Goal: Communication & Community: Answer question/provide support

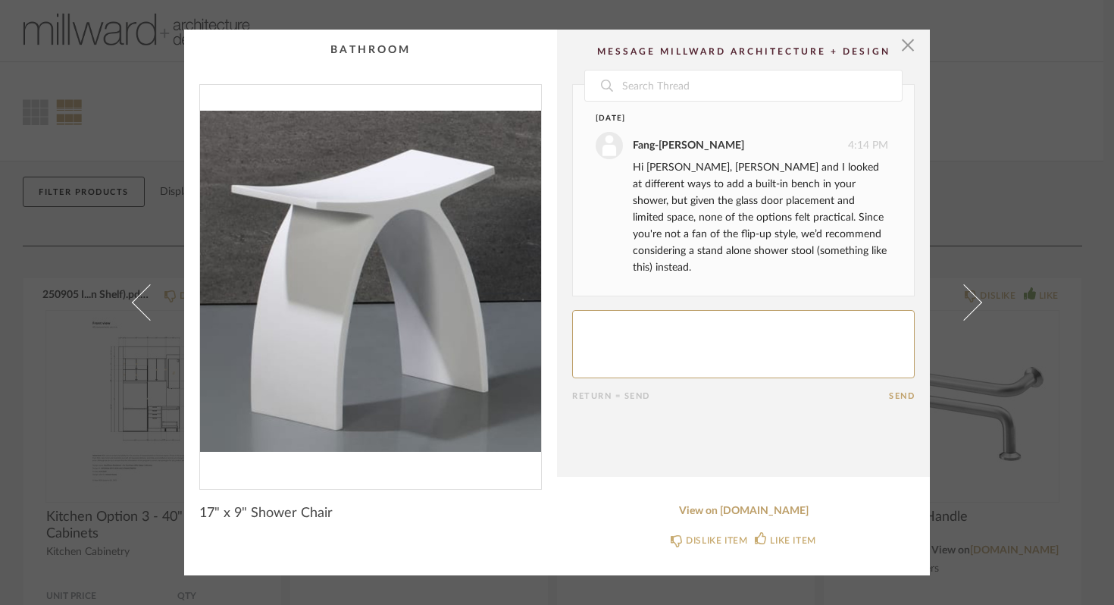
click at [642, 310] on textarea at bounding box center [743, 344] width 343 height 68
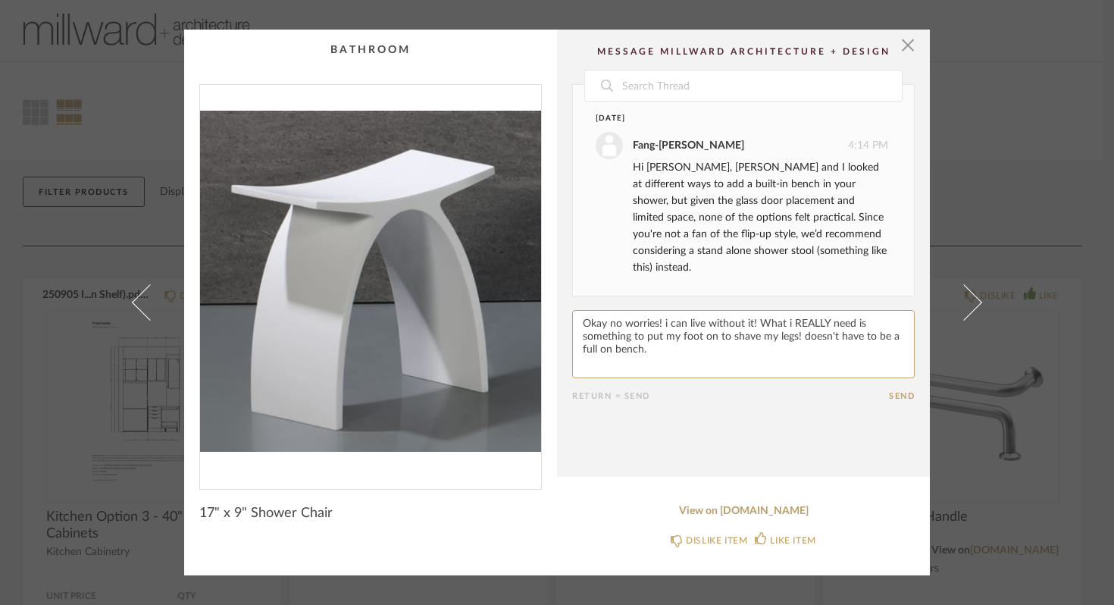
type textarea "Okay no worries! i can live without it! What i REALLY need is something to put …"
click at [893, 391] on button "Send" at bounding box center [902, 396] width 26 height 10
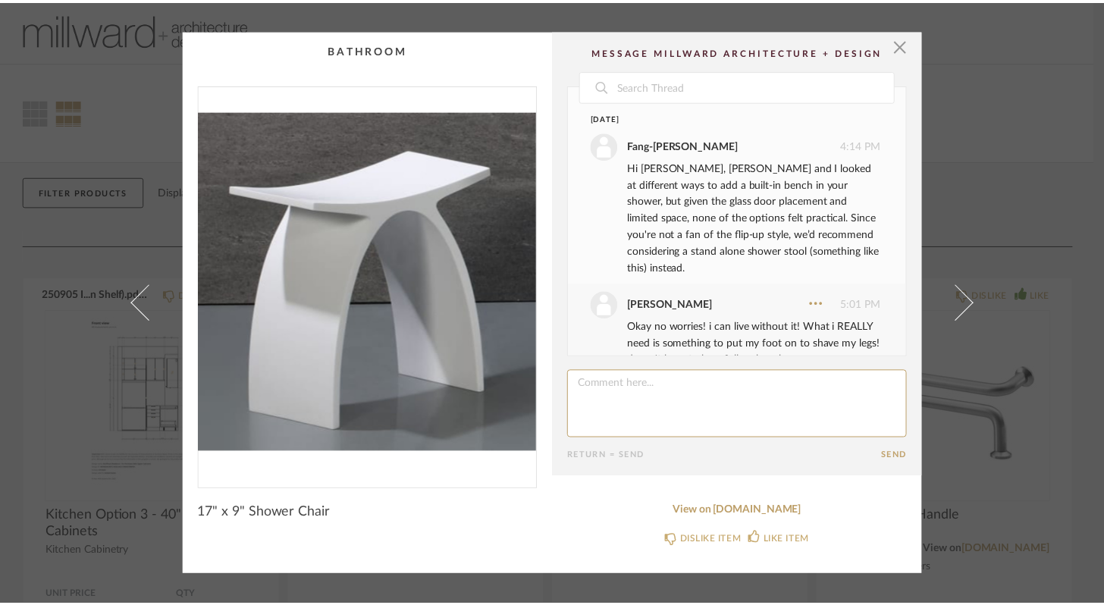
scroll to position [16, 0]
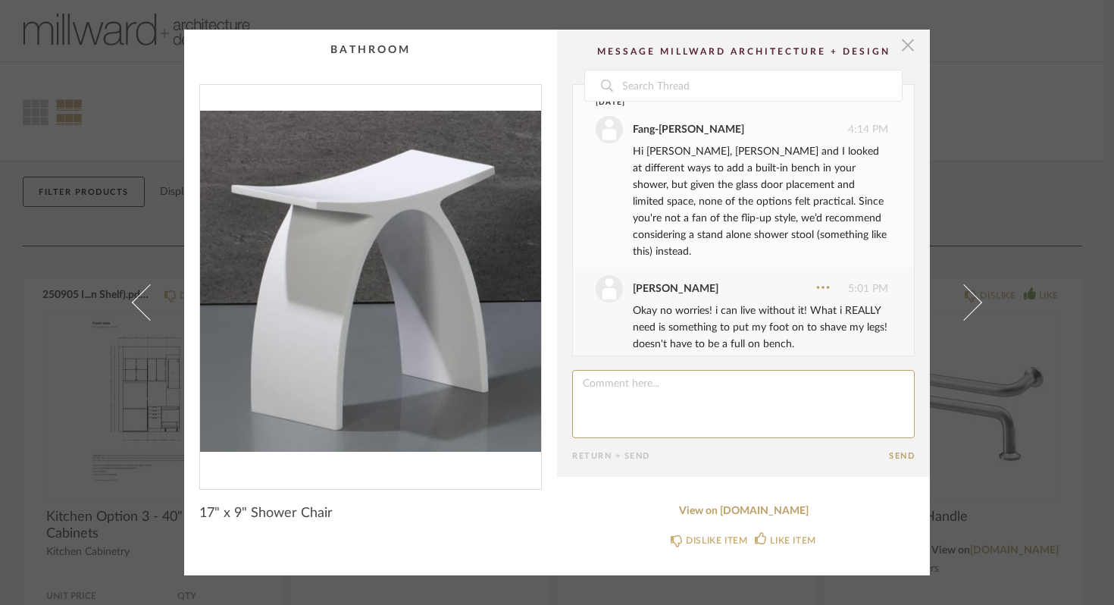
click at [903, 45] on span "button" at bounding box center [908, 45] width 30 height 30
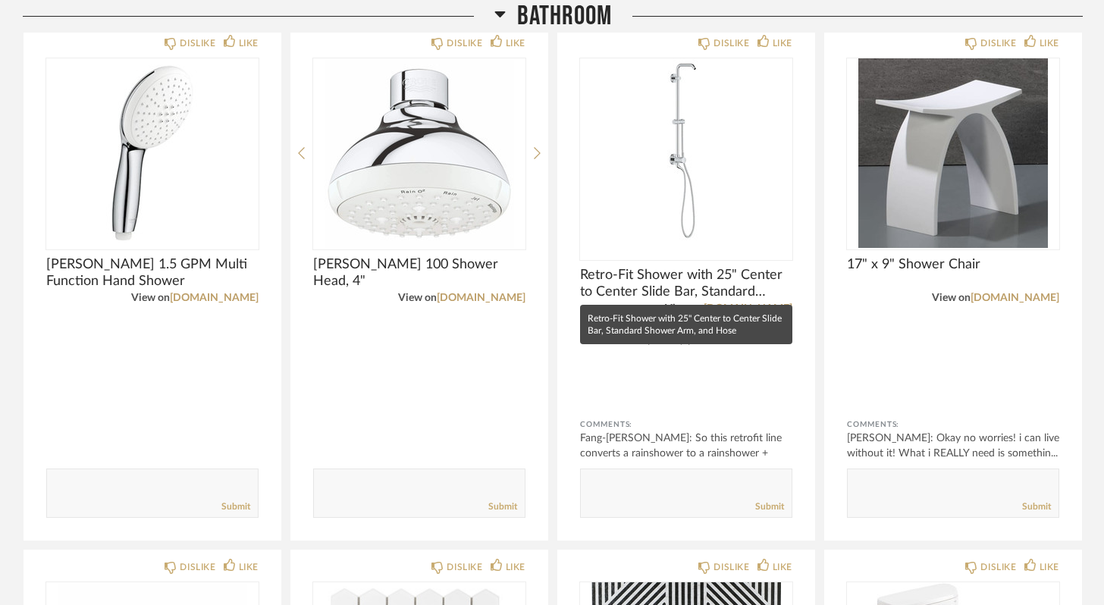
scroll to position [876, 0]
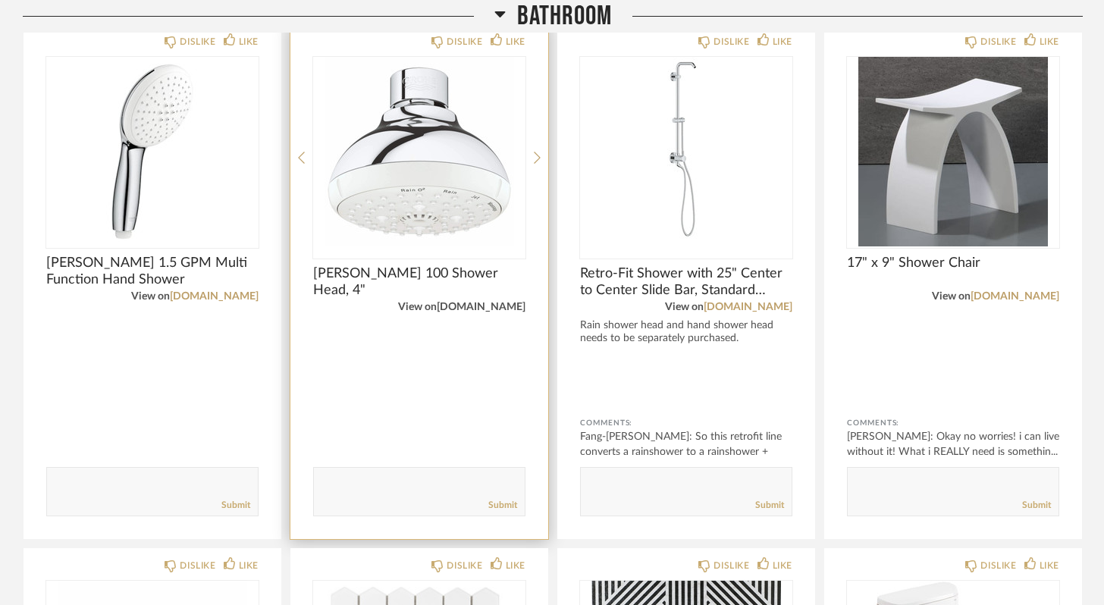
click at [493, 307] on link "build.com" at bounding box center [481, 307] width 89 height 11
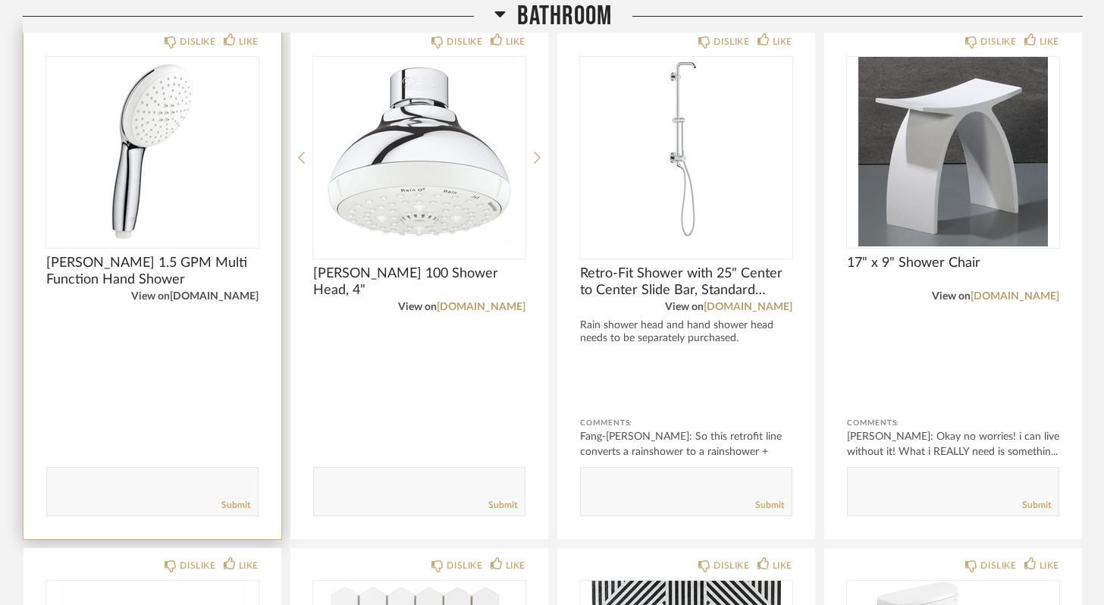
click at [243, 296] on link "build.com" at bounding box center [214, 296] width 89 height 11
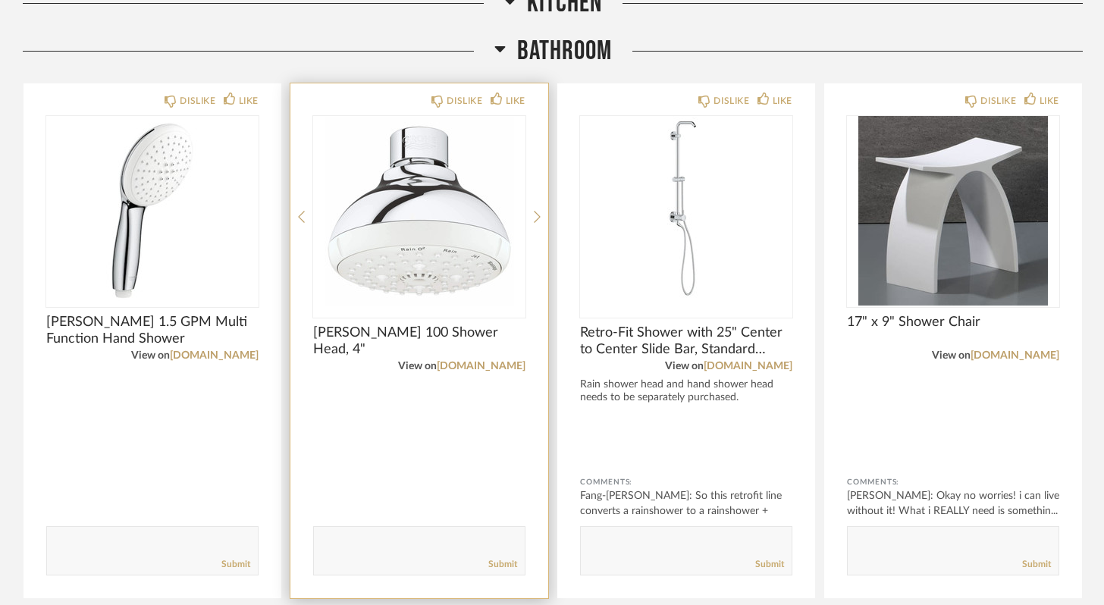
scroll to position [810, 0]
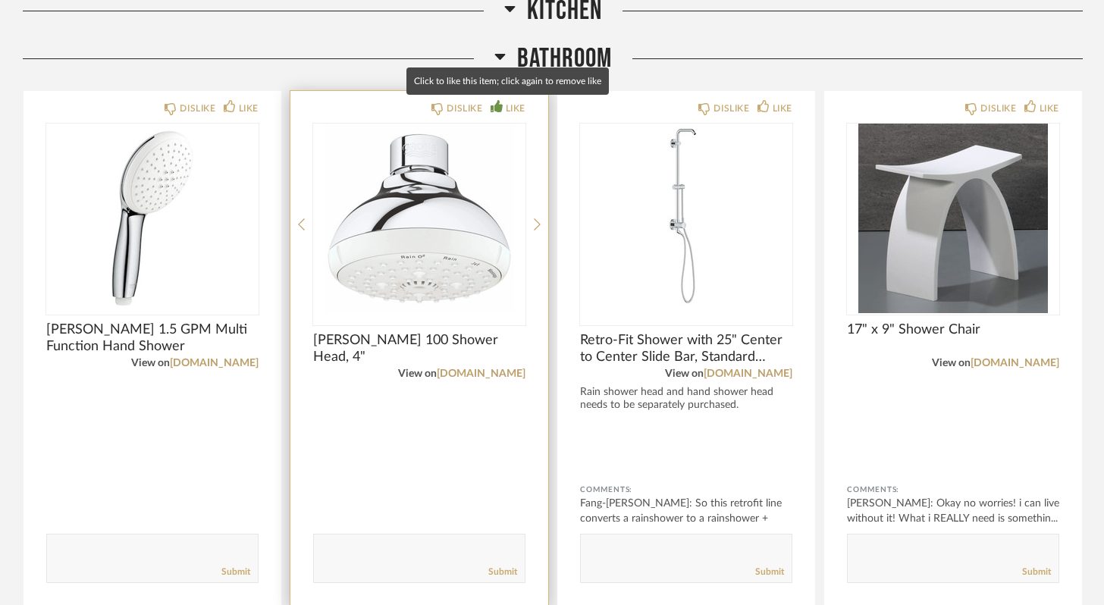
click at [501, 105] on icon at bounding box center [497, 106] width 12 height 12
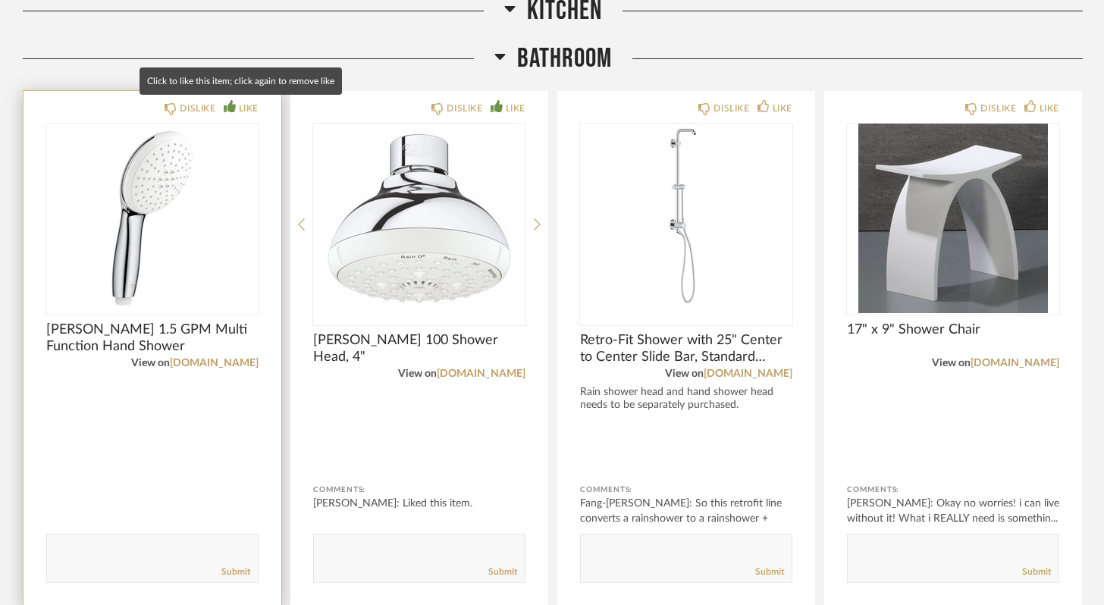
click at [230, 108] on icon at bounding box center [230, 106] width 12 height 12
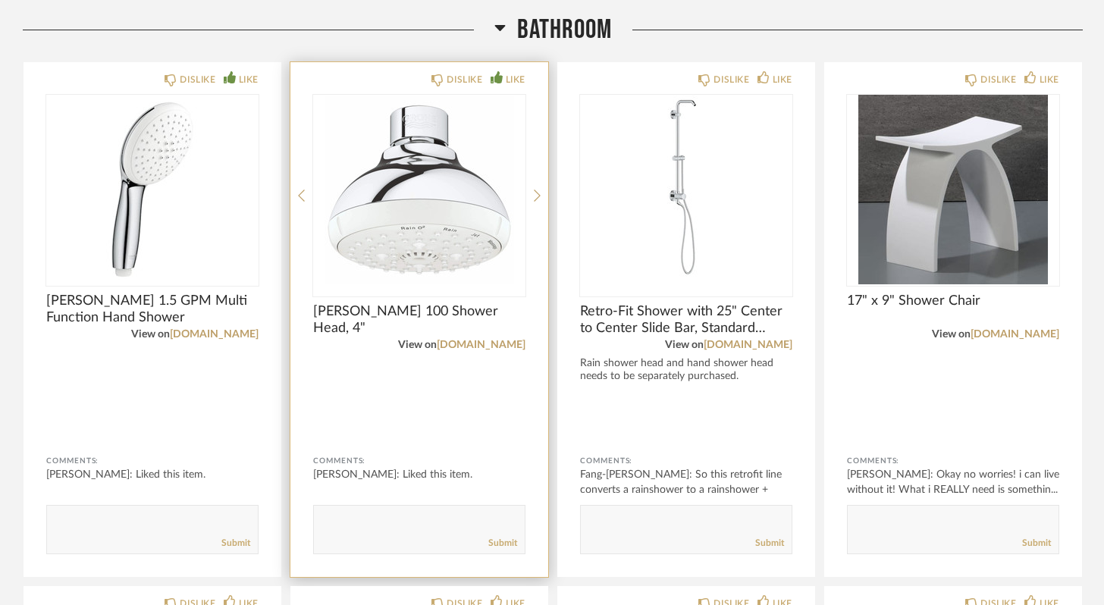
scroll to position [842, 0]
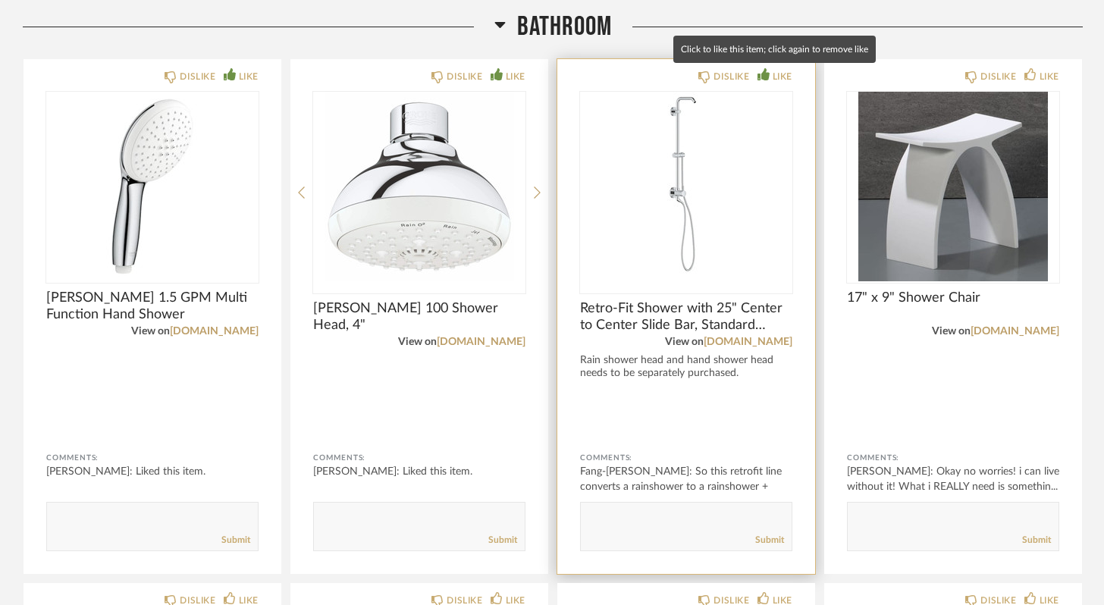
click at [761, 77] on icon at bounding box center [763, 74] width 12 height 12
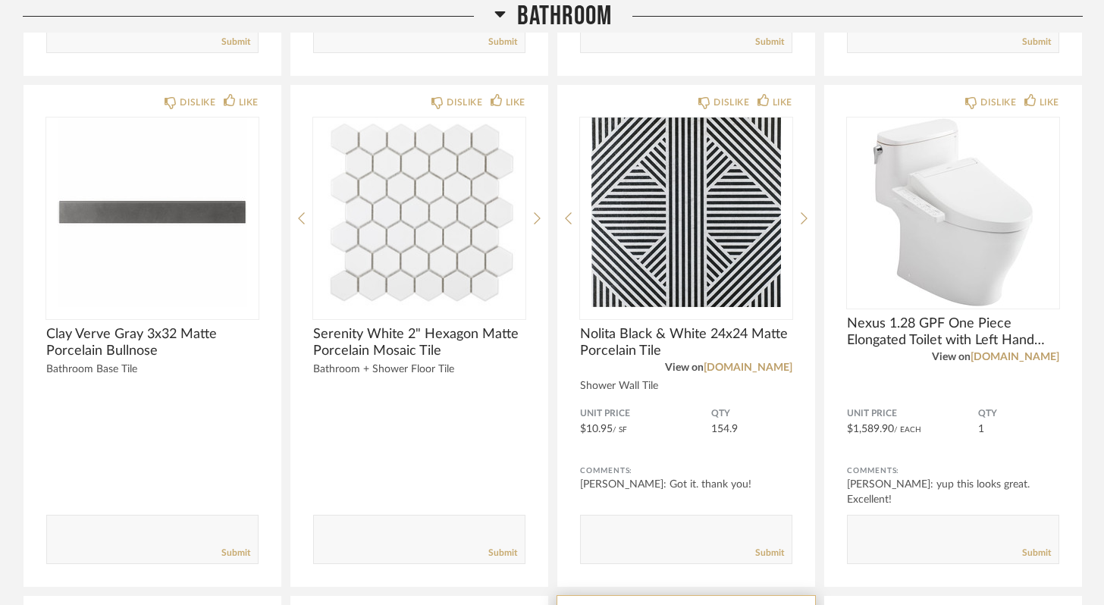
scroll to position [1304, 0]
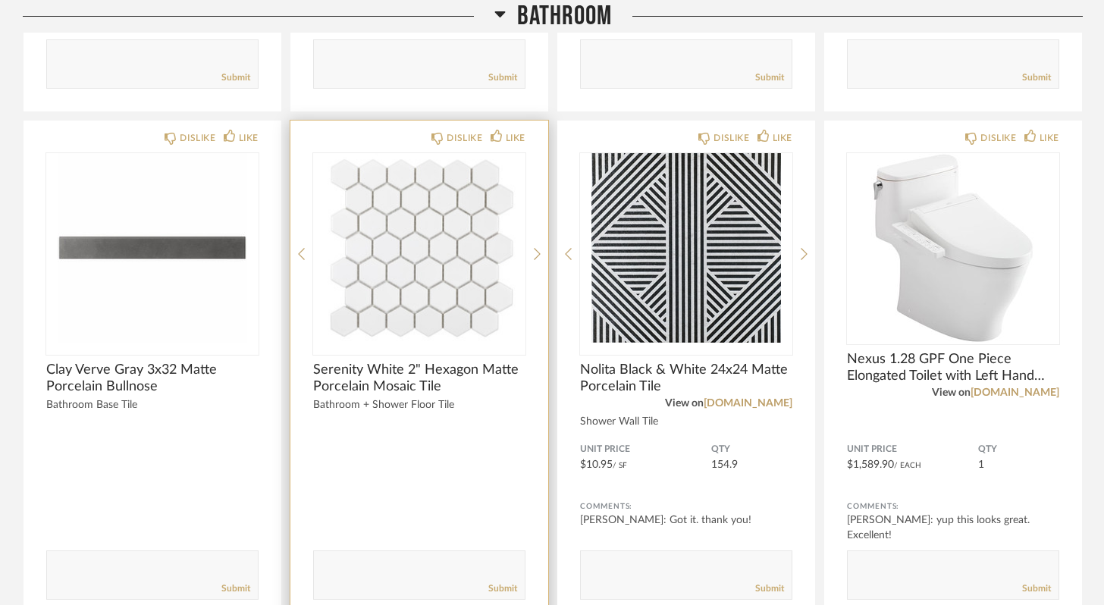
click at [356, 565] on textarea at bounding box center [419, 568] width 211 height 20
type textarea "i wonder if we can get a sheet of black to make a couple of designs in the floo…"
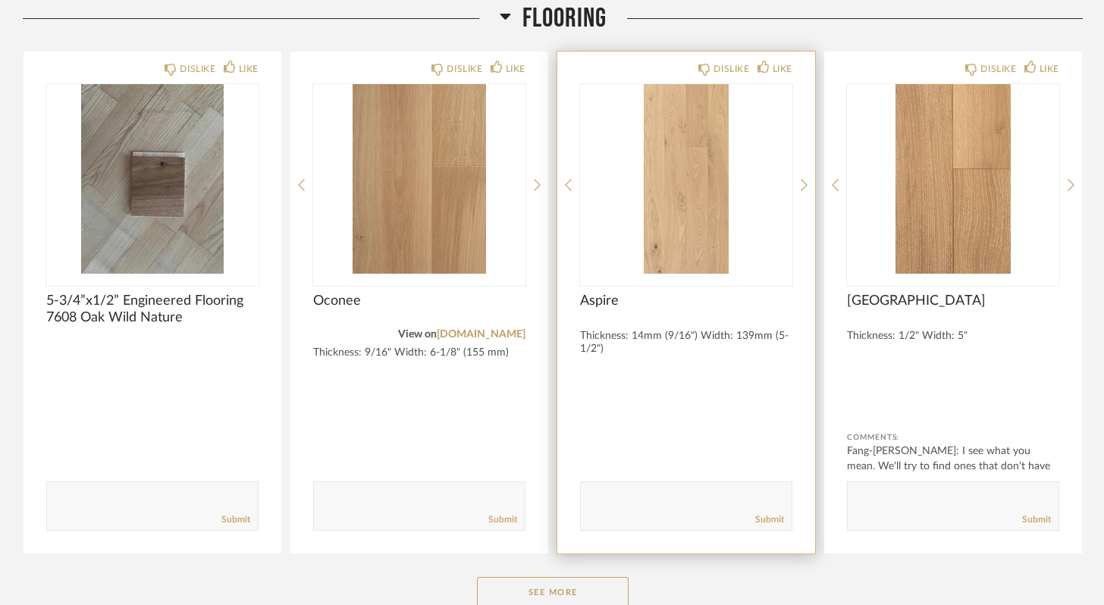
scroll to position [3494, 0]
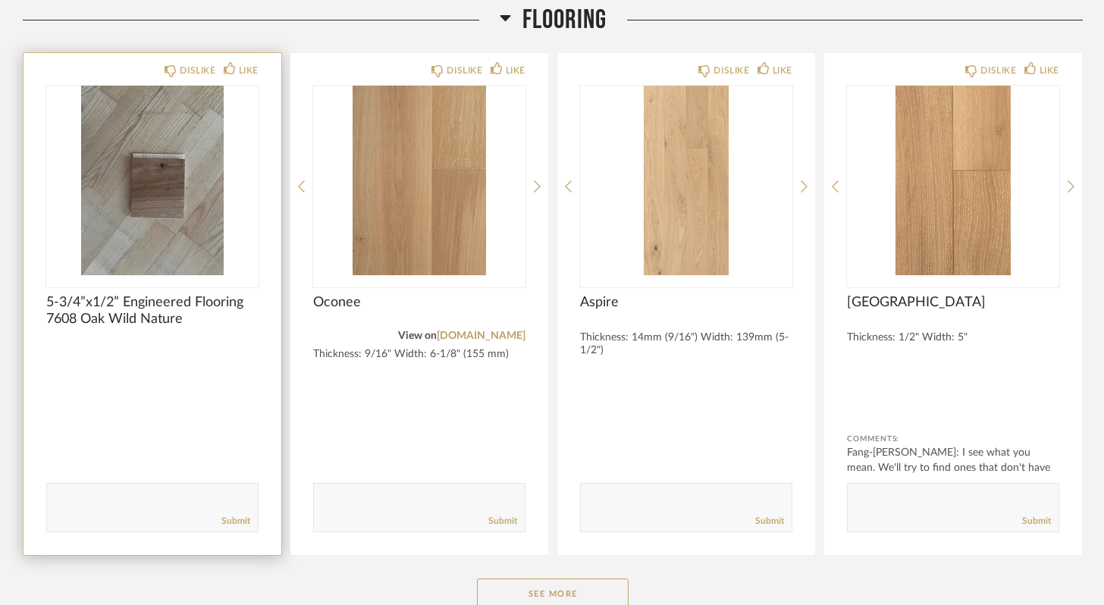
click at [148, 190] on img "0" at bounding box center [152, 181] width 212 height 190
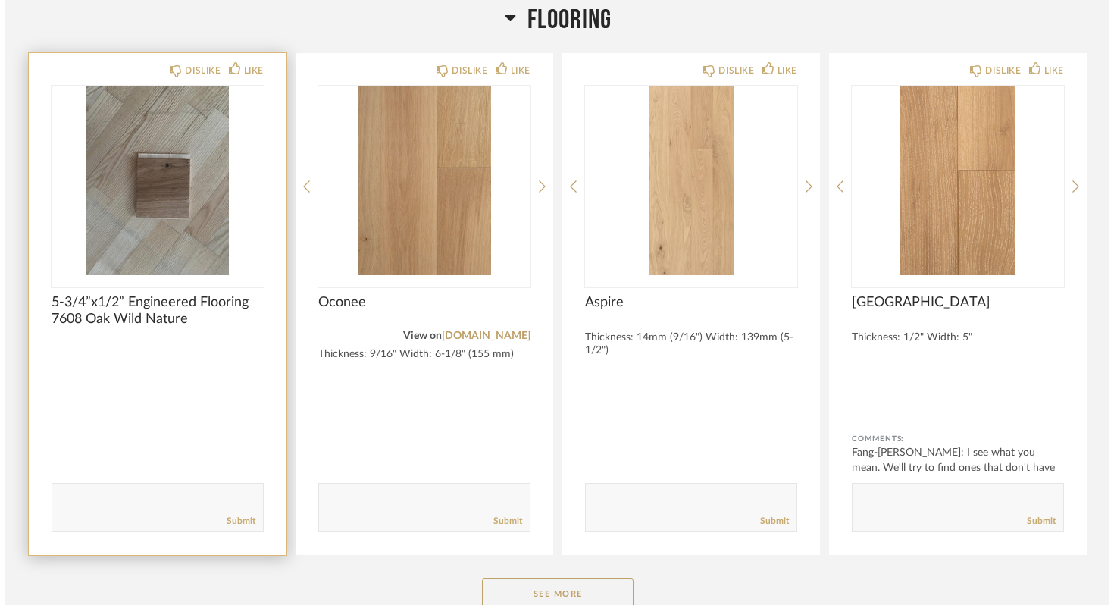
scroll to position [0, 0]
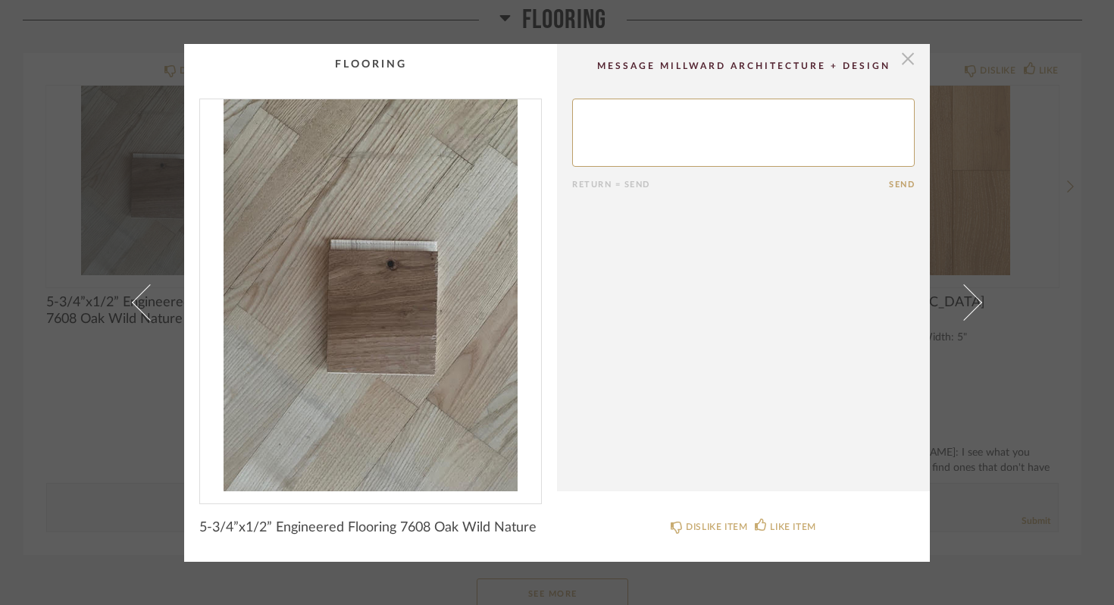
click at [901, 57] on span "button" at bounding box center [908, 59] width 30 height 30
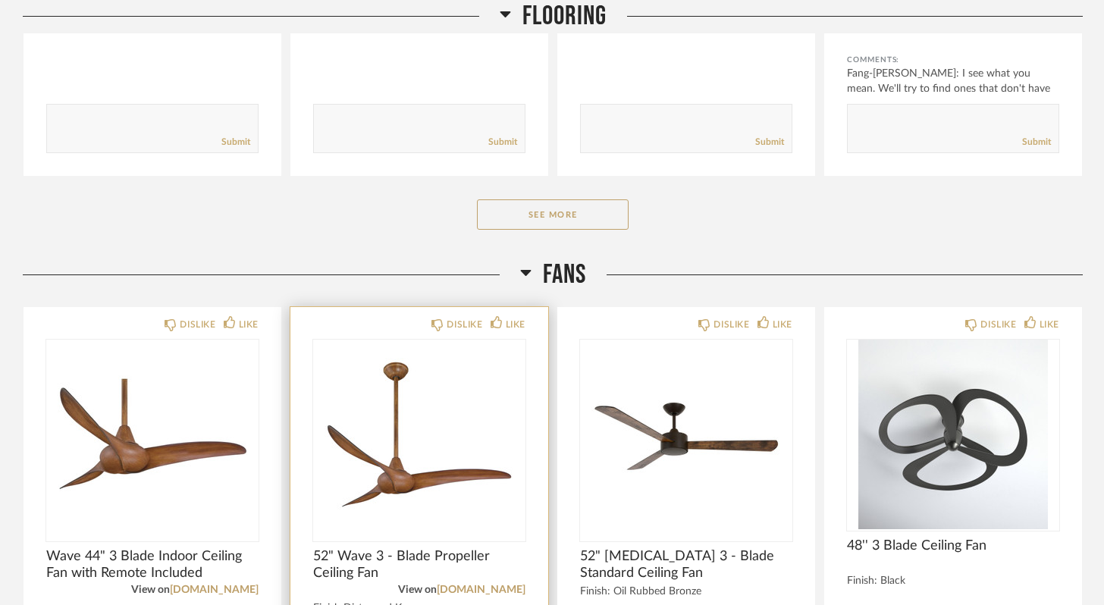
scroll to position [3885, 0]
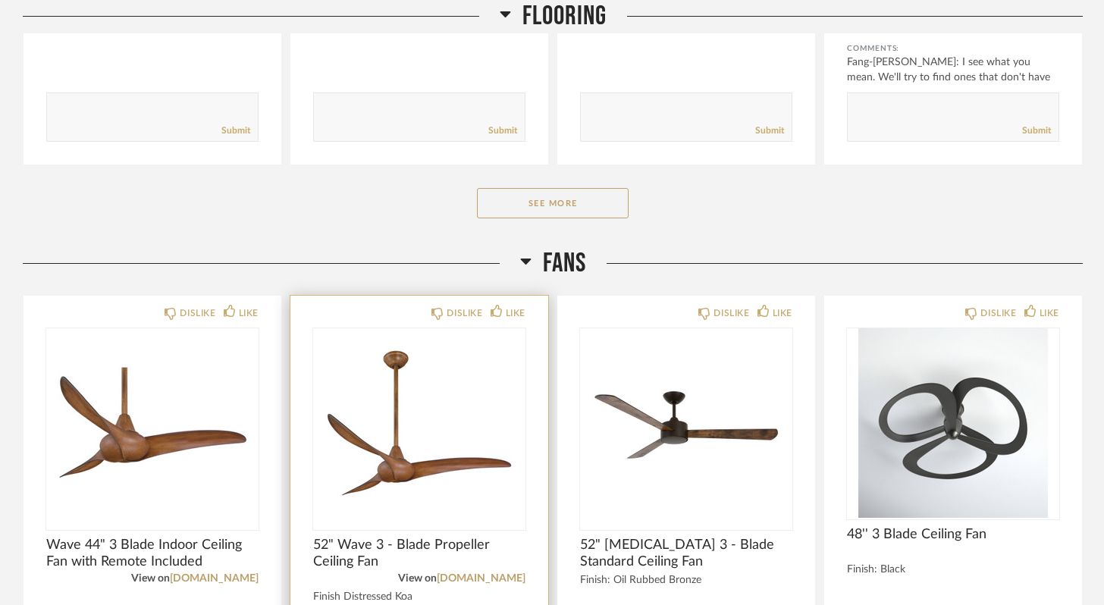
click at [394, 469] on img "0" at bounding box center [419, 423] width 212 height 190
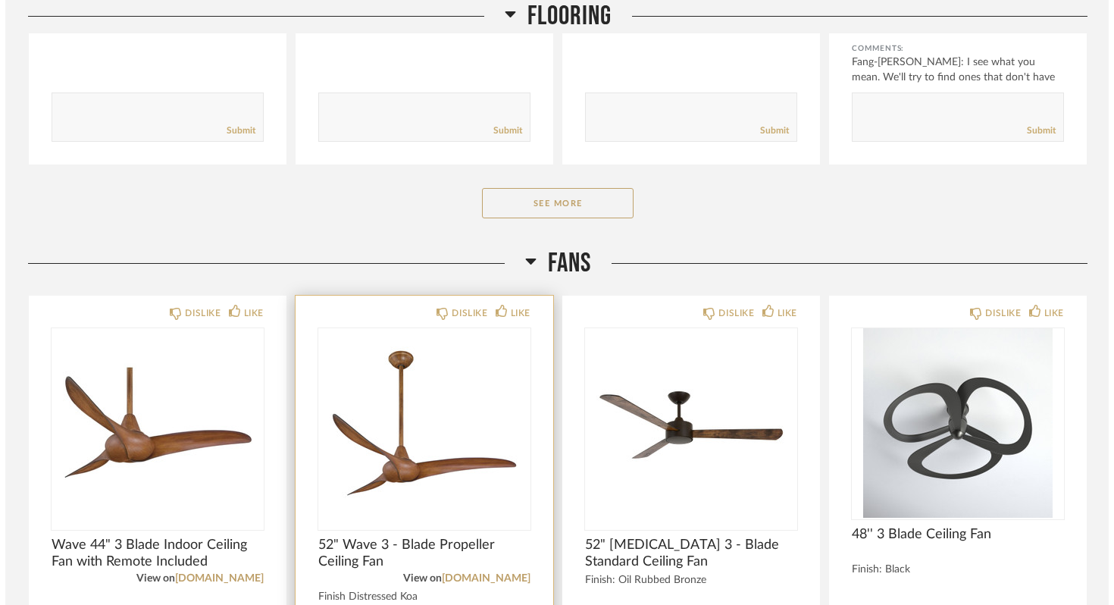
scroll to position [0, 0]
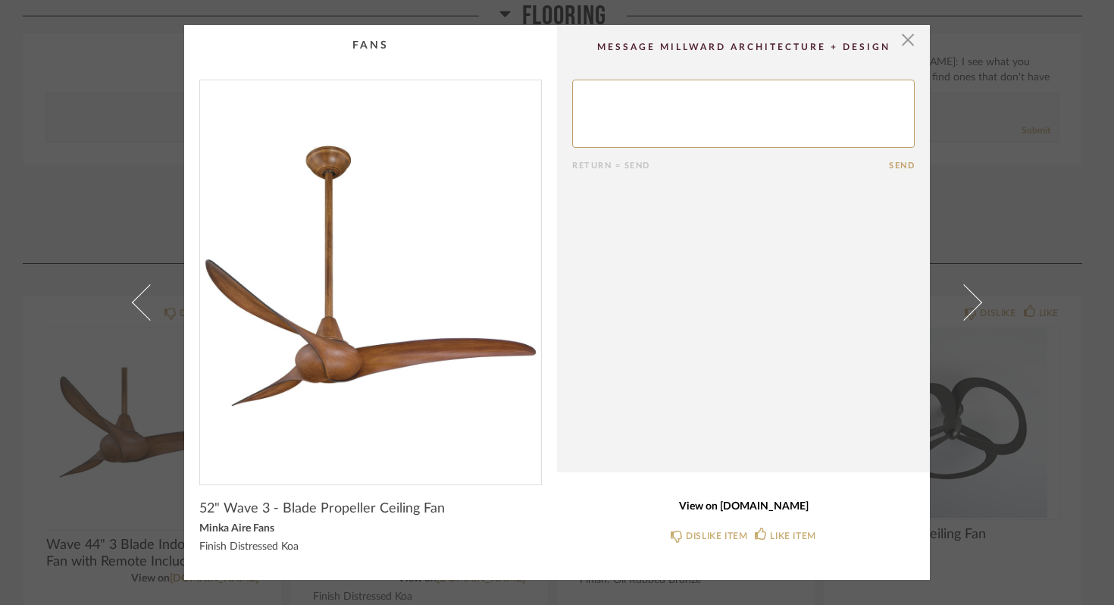
click at [708, 506] on link "View on build.com" at bounding box center [743, 506] width 343 height 13
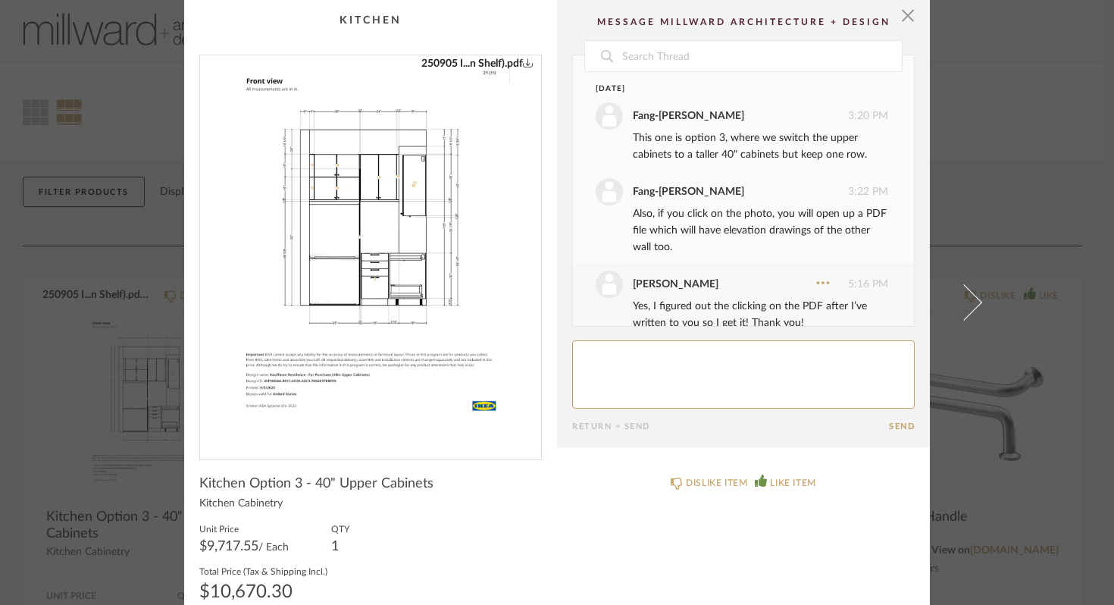
scroll to position [266, 0]
